Goal: Communication & Community: Connect with others

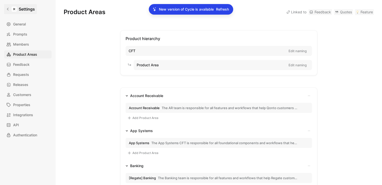
click at [26, 8] on h1 "Settings" at bounding box center [27, 9] width 16 height 6
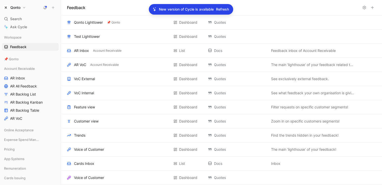
click at [225, 10] on span "Refresh" at bounding box center [222, 9] width 13 height 6
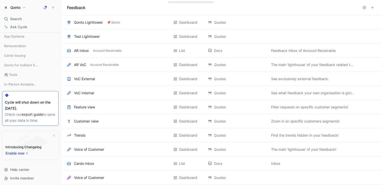
scroll to position [124, 0]
click at [8, 96] on icon at bounding box center [7, 94] width 4 height 4
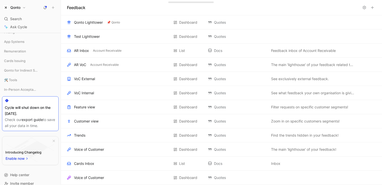
click at [32, 129] on div "Cycle will shut down on the [DATE]. Check our export guide to save all your dat…" at bounding box center [30, 113] width 57 height 35
click at [15, 108] on div "Cycle will shut down on the [DATE]." at bounding box center [30, 111] width 51 height 12
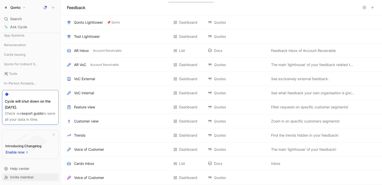
click at [18, 177] on span "Invite member" at bounding box center [22, 177] width 24 height 4
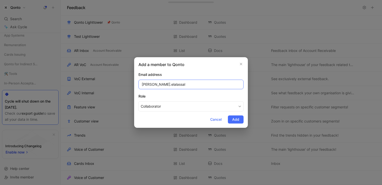
drag, startPoint x: 161, startPoint y: 85, endPoint x: 184, endPoint y: 86, distance: 22.5
click at [183, 86] on input "[PERSON_NAME].elalassal" at bounding box center [190, 85] width 105 height 10
paste input "@[DOMAIN_NAME]"
type input "[PERSON_NAME][EMAIL_ADDRESS][DOMAIN_NAME]"
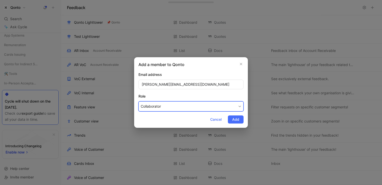
click at [181, 108] on button "Collaborator" at bounding box center [190, 106] width 105 height 10
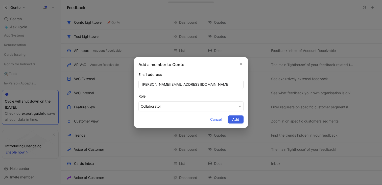
click at [239, 121] on button "Add" at bounding box center [236, 120] width 16 height 8
